Goal: Information Seeking & Learning: Learn about a topic

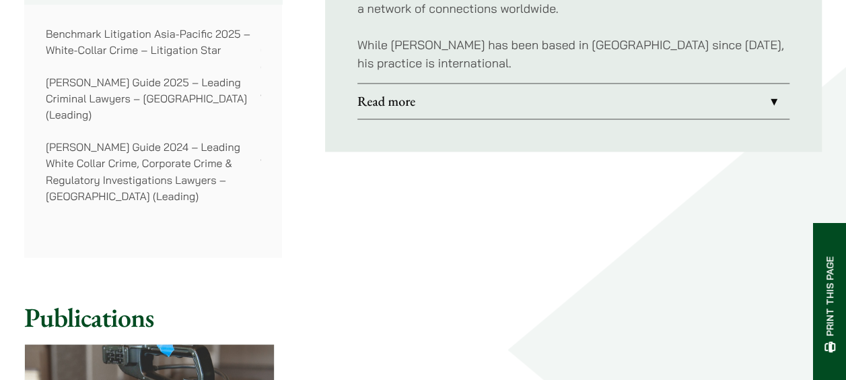
scroll to position [1101, 0]
click at [600, 83] on link "Read more" at bounding box center [573, 100] width 432 height 35
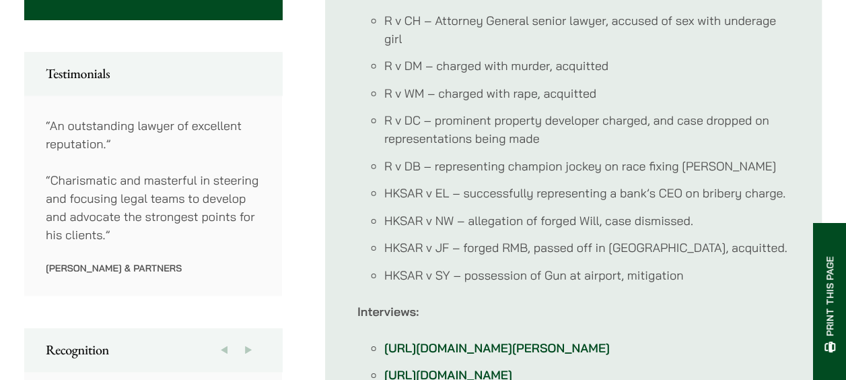
scroll to position [733, 0]
click at [479, 184] on li "HKSAR v EL – successfully representing a bank’s CEO on bribery charge." at bounding box center [586, 193] width 405 height 18
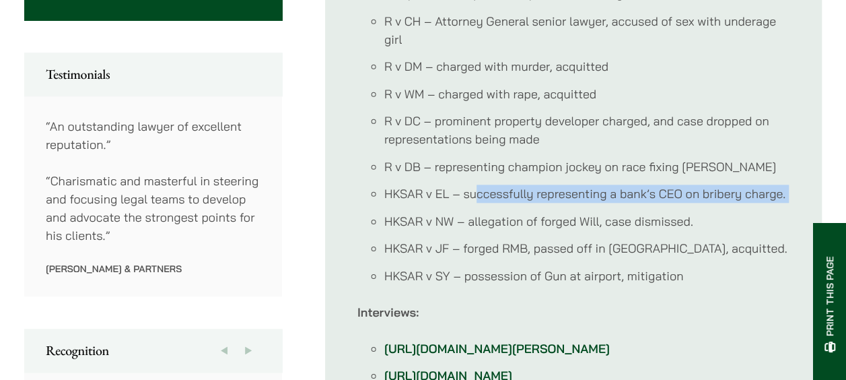
click at [479, 184] on li "HKSAR v EL – successfully representing a bank’s CEO on bribery charge." at bounding box center [586, 193] width 405 height 18
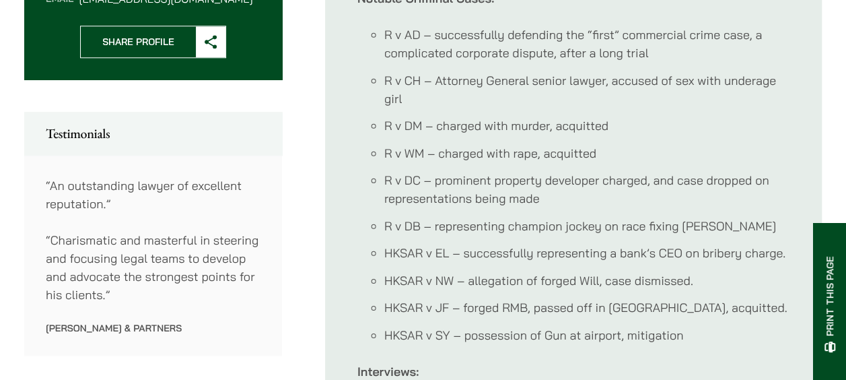
scroll to position [670, 0]
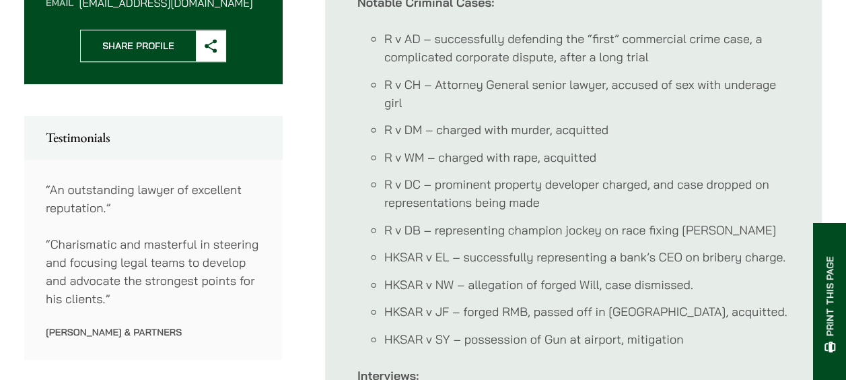
click at [482, 221] on li "R v DB – representing champion jockey on race fixing [PERSON_NAME]" at bounding box center [586, 230] width 405 height 18
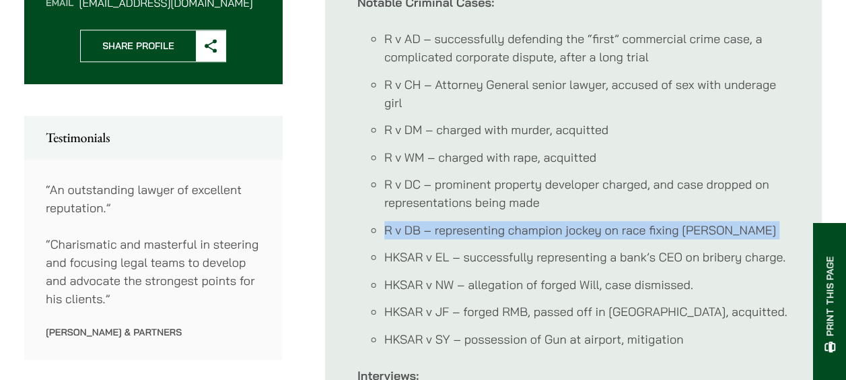
click at [482, 221] on li "R v DB – representing champion jockey on race fixing [PERSON_NAME]" at bounding box center [586, 230] width 405 height 18
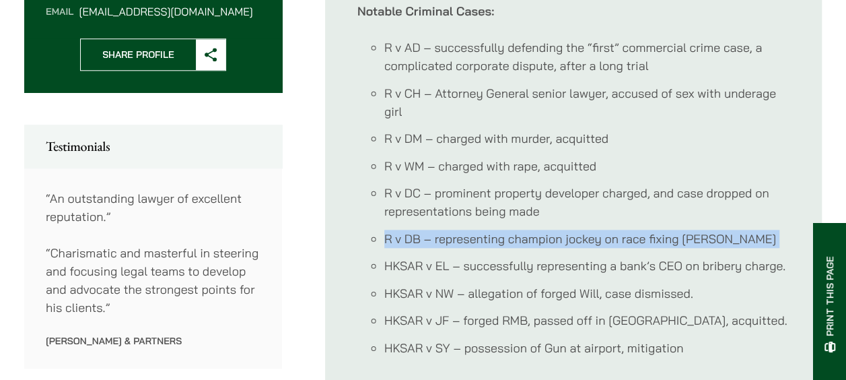
scroll to position [659, 0]
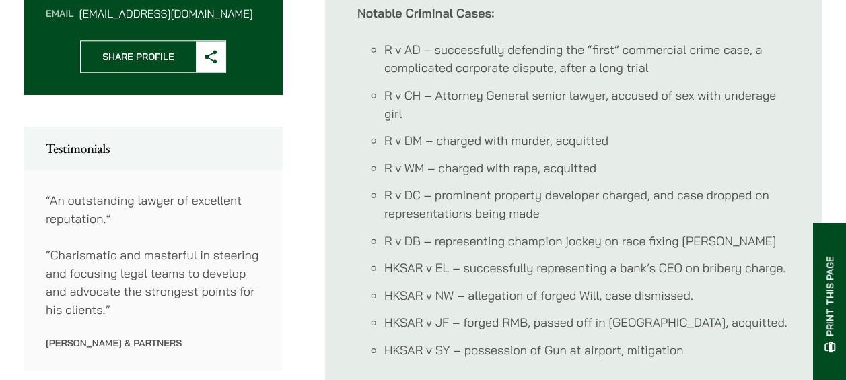
click at [408, 194] on li "R v DC – prominent property developer charged, and case dropped on representati…" at bounding box center [586, 204] width 405 height 36
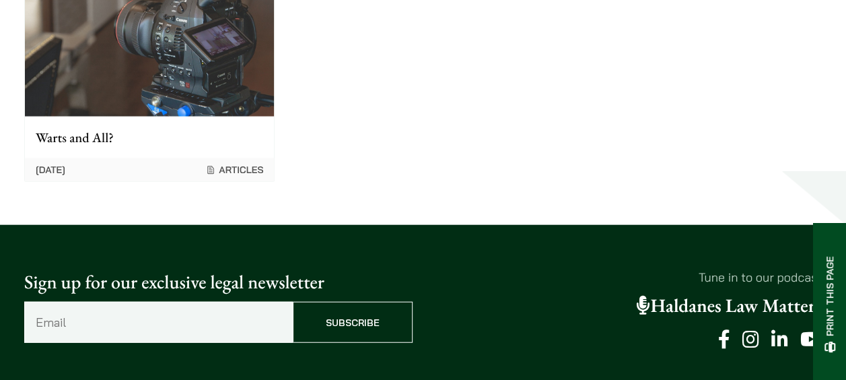
scroll to position [1564, 0]
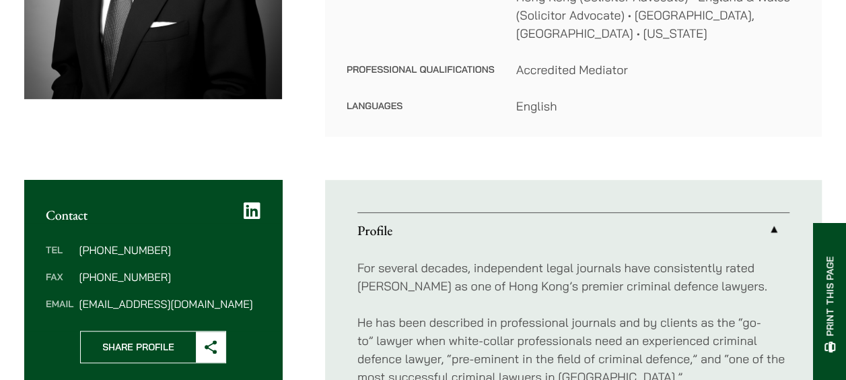
scroll to position [368, 0]
